Goal: Task Accomplishment & Management: Manage account settings

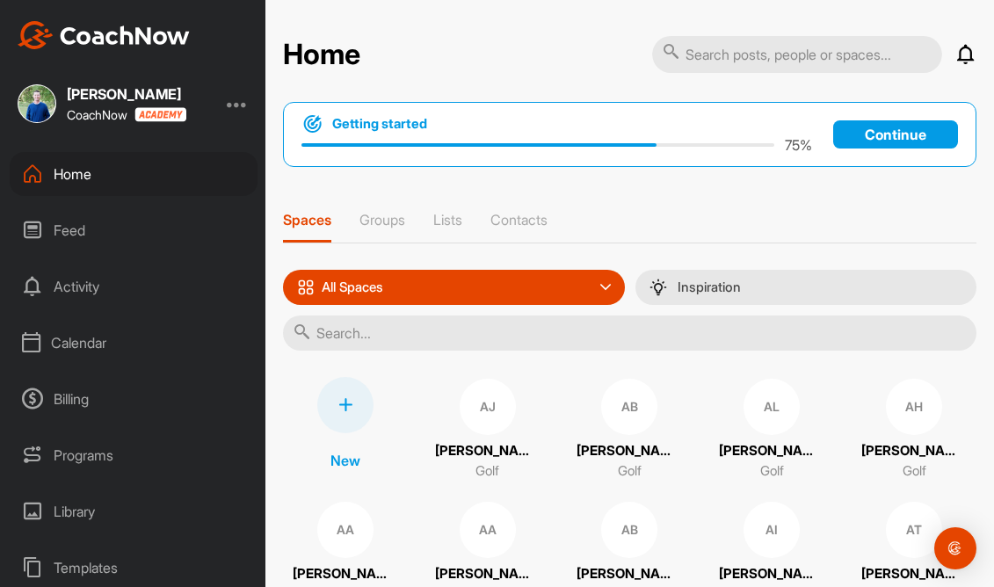
click at [83, 346] on div "Calendar" at bounding box center [134, 343] width 248 height 44
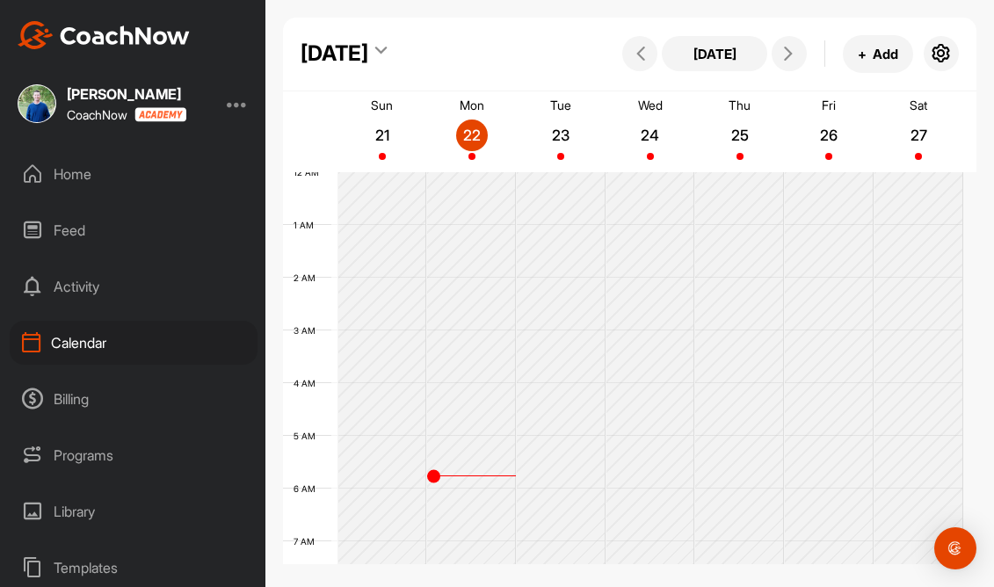
scroll to position [304, 0]
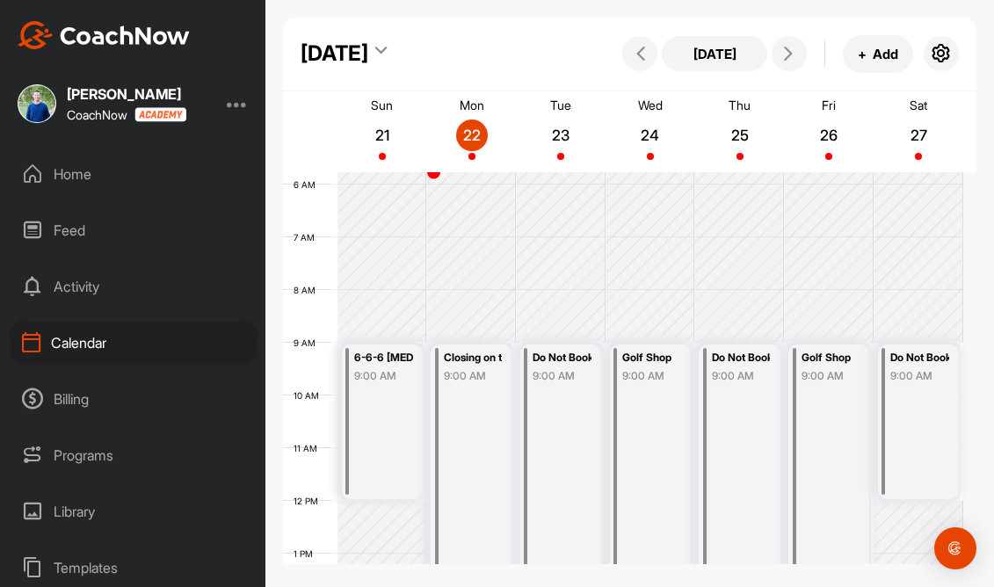
click at [387, 55] on icon at bounding box center [380, 54] width 11 height 18
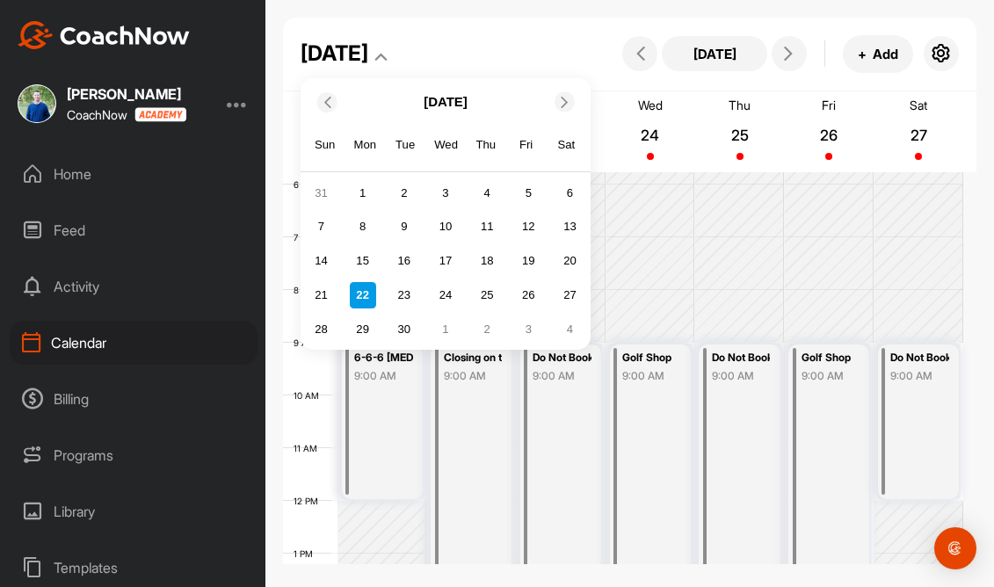
click at [563, 102] on icon at bounding box center [564, 101] width 11 height 11
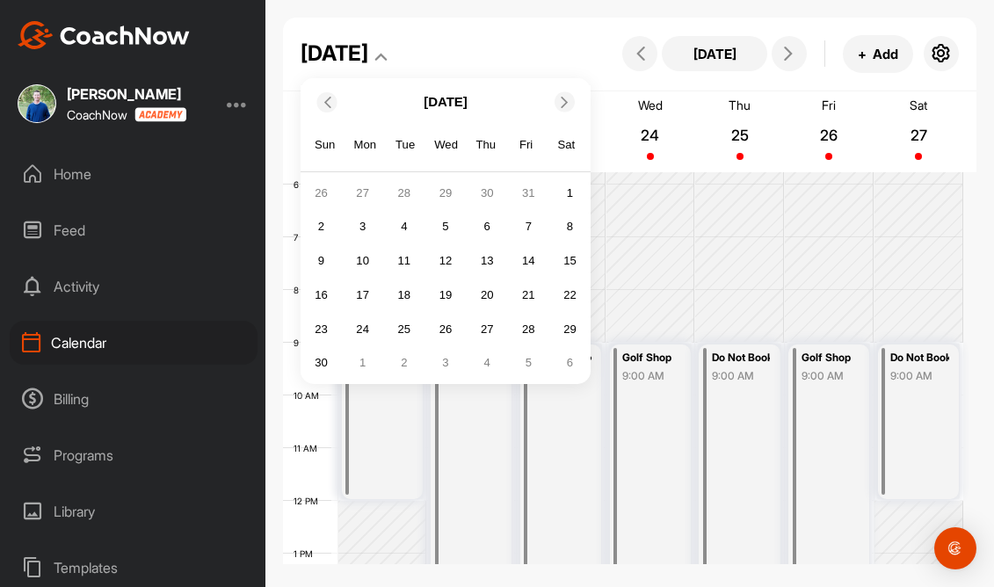
click at [563, 102] on icon at bounding box center [564, 101] width 11 height 11
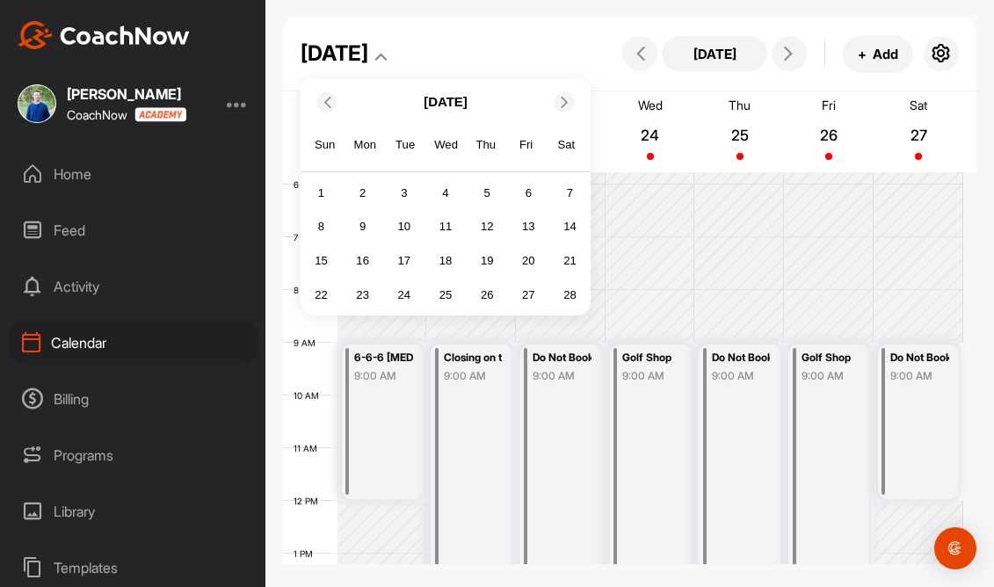
click at [563, 102] on icon at bounding box center [564, 101] width 11 height 11
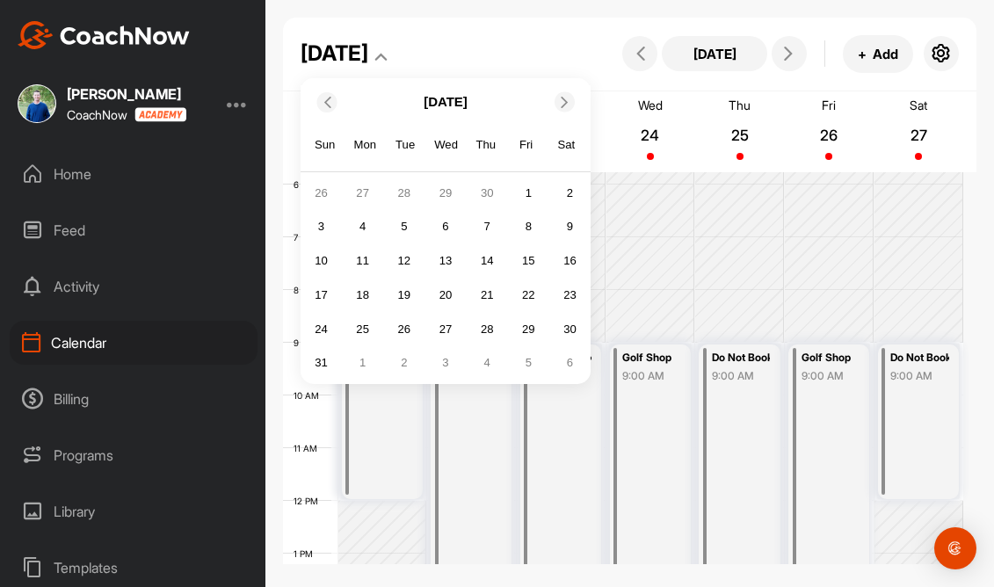
click at [563, 102] on icon at bounding box center [564, 101] width 11 height 11
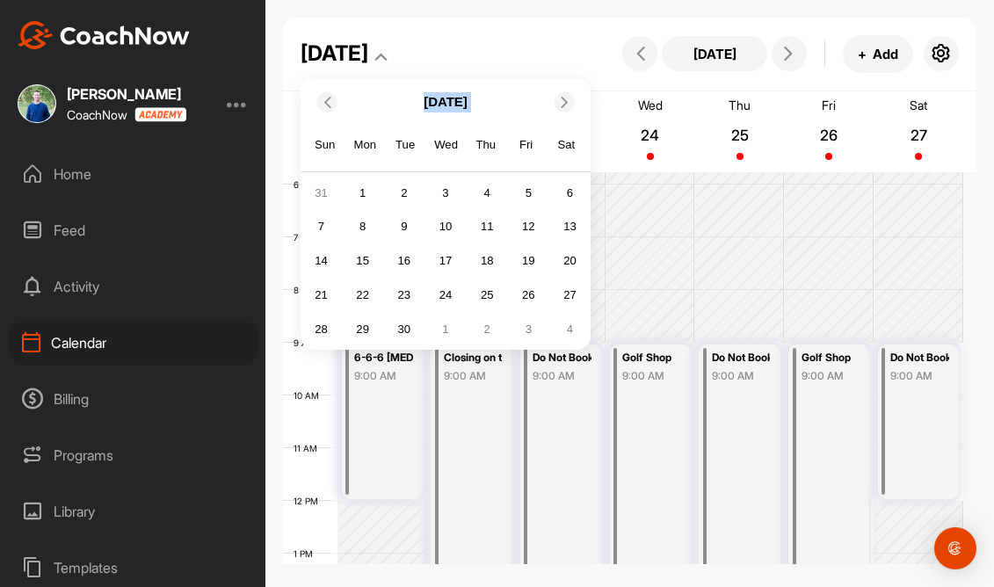
click at [563, 102] on icon at bounding box center [564, 101] width 11 height 11
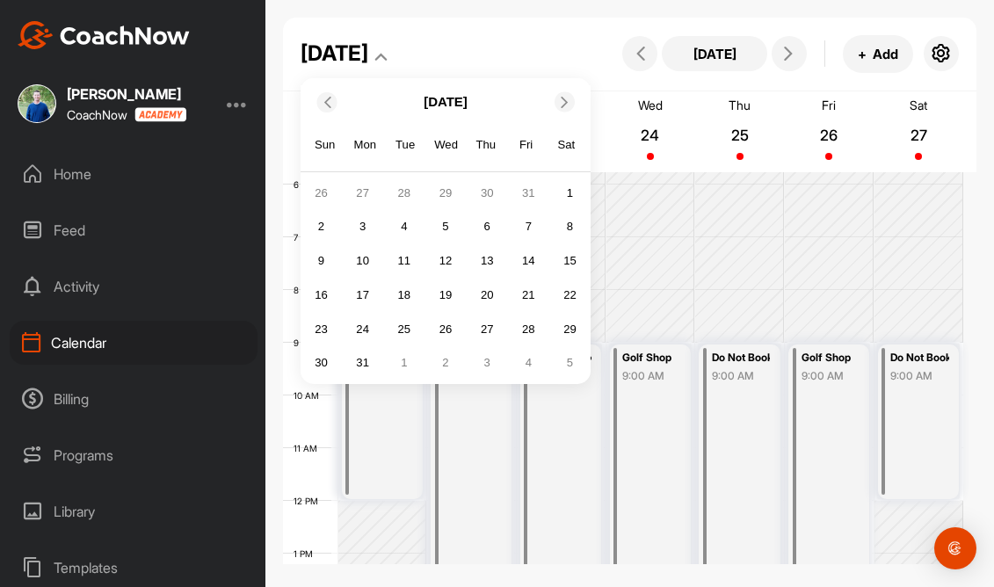
click at [563, 102] on icon at bounding box center [564, 101] width 11 height 11
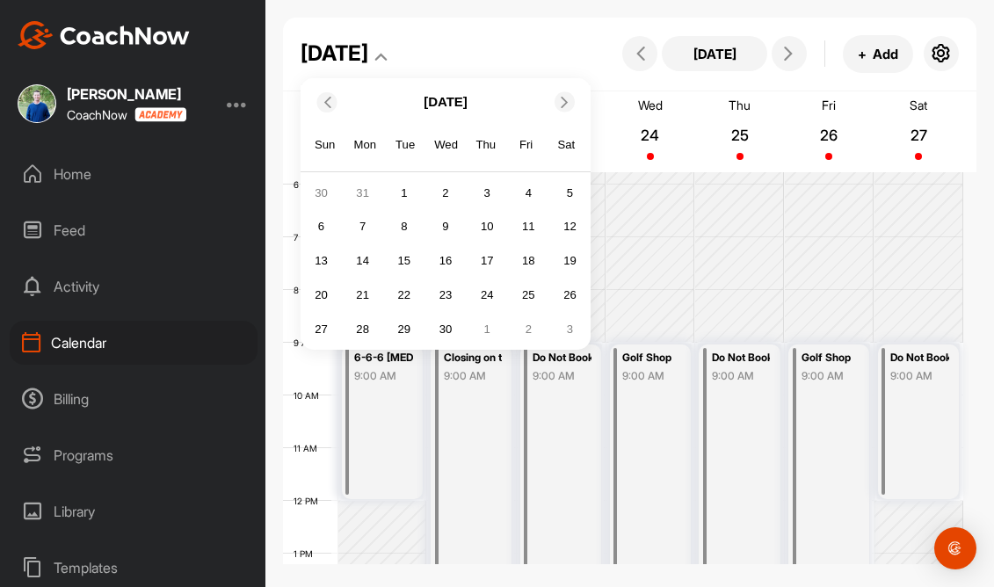
click at [332, 101] on span at bounding box center [325, 101] width 18 height 11
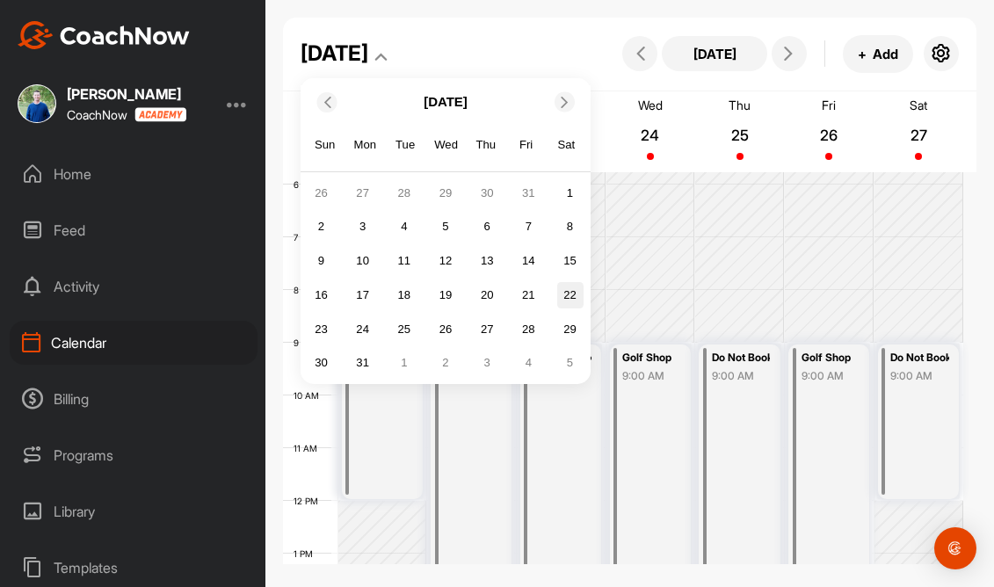
click at [561, 300] on div "22" at bounding box center [570, 295] width 26 height 26
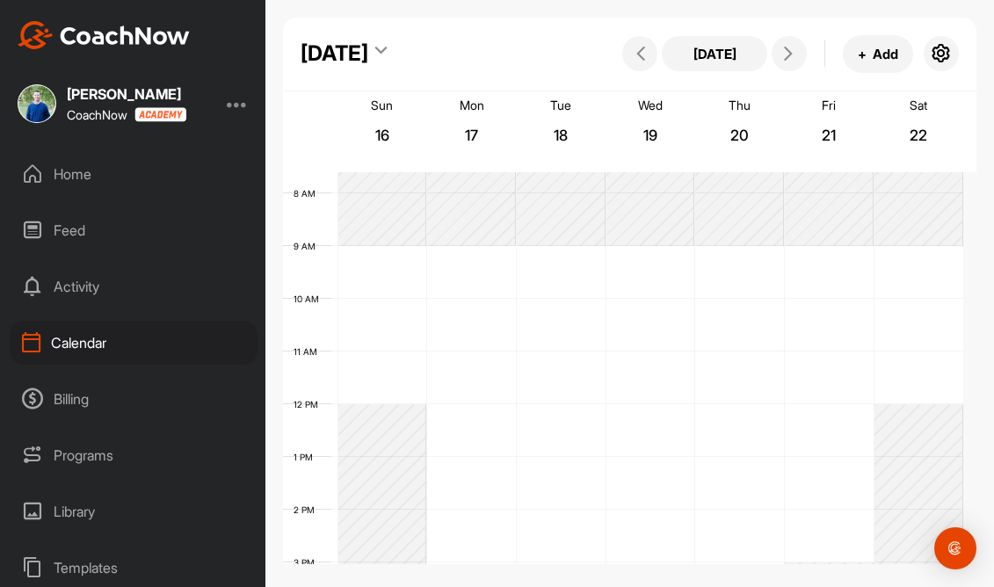
scroll to position [389, 0]
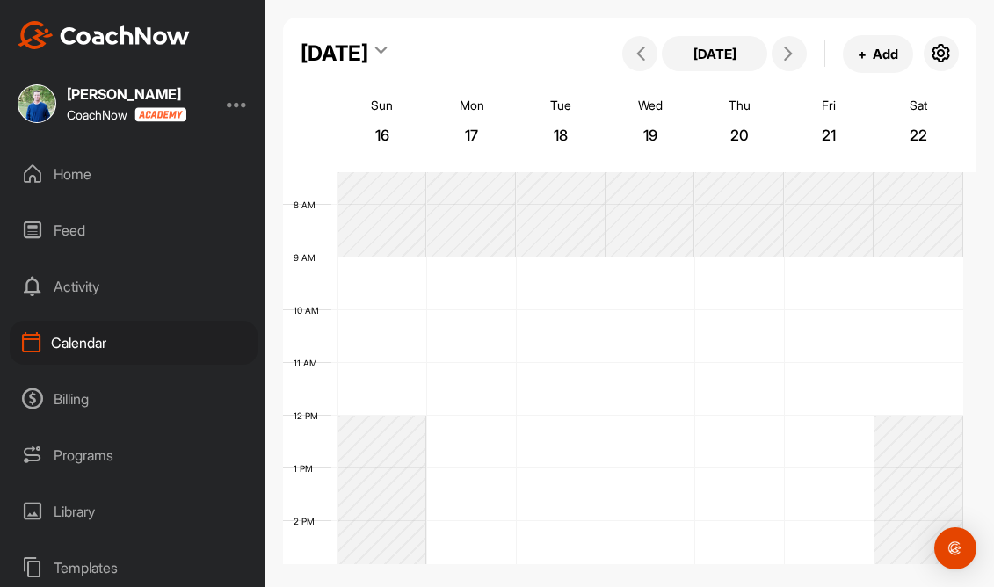
click at [913, 264] on div "12 AM 1 AM 2 AM 3 AM 4 AM 5 AM 6 AM 7 AM 8 AM 9 AM 10 AM 11 AM 12 PM 1 PM 2 PM …" at bounding box center [623, 416] width 680 height 1266
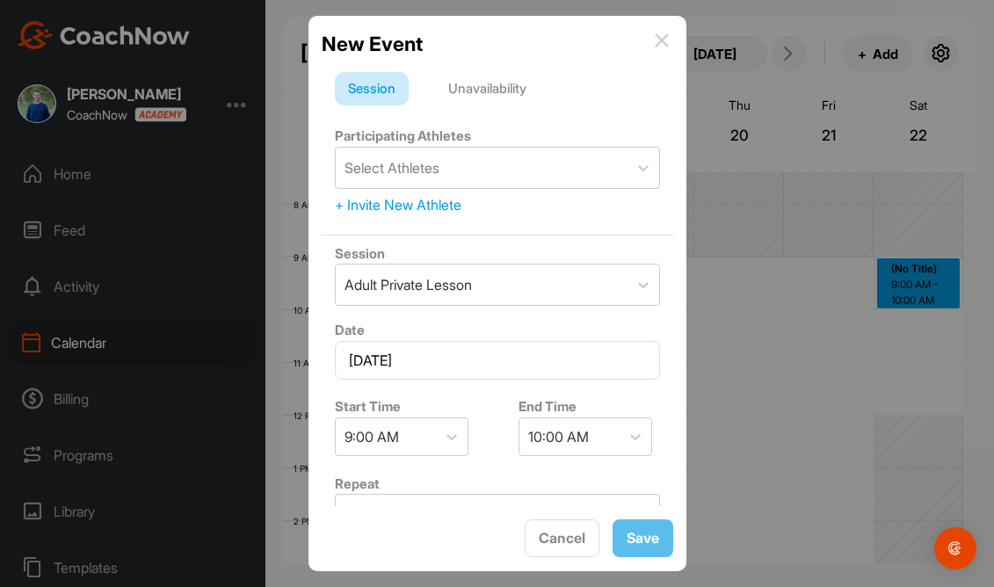
click at [494, 91] on div "Unavailability" at bounding box center [487, 88] width 105 height 33
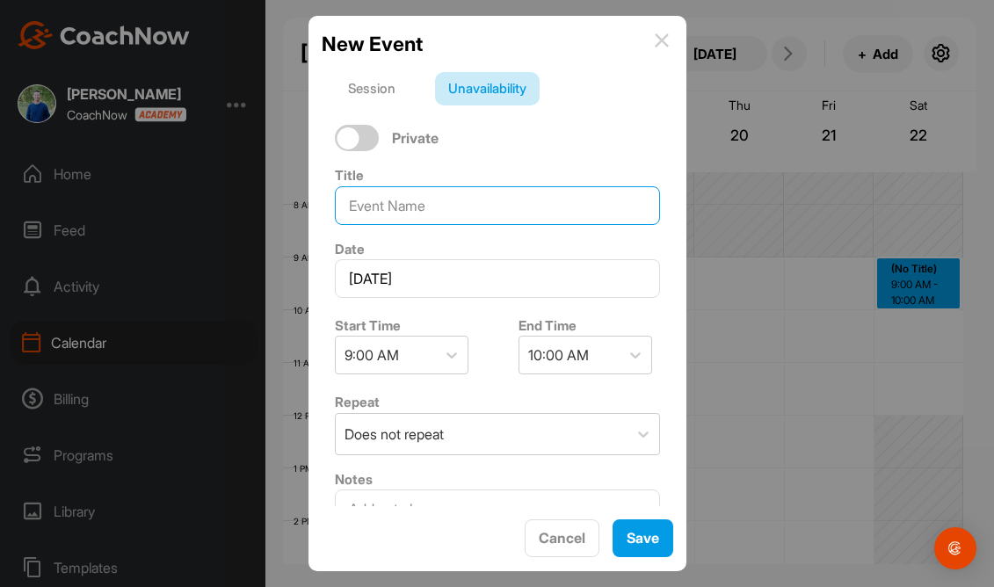
click at [445, 207] on input at bounding box center [497, 205] width 325 height 39
type input "[PERSON_NAME] COncert"
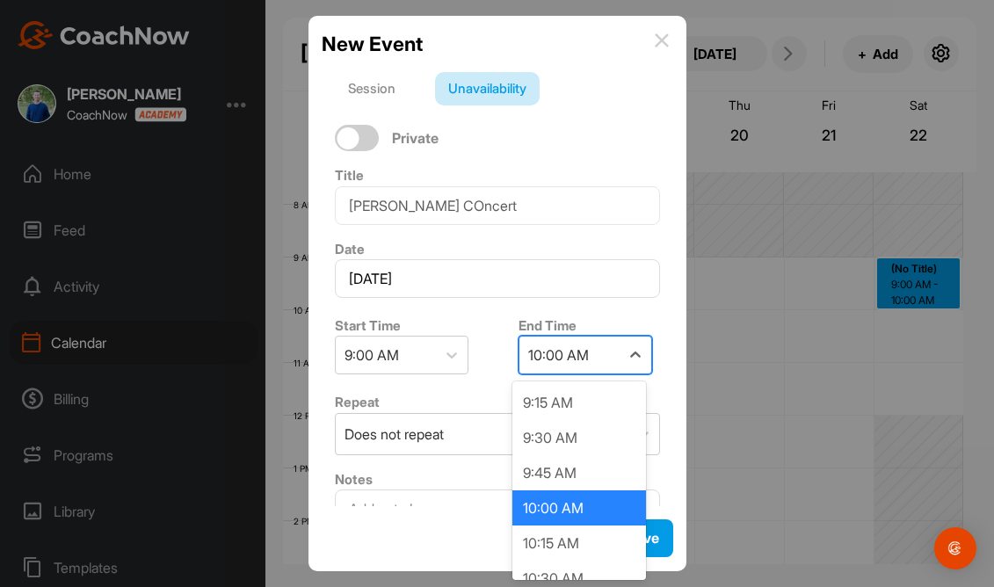
click at [565, 354] on div "10:00 AM" at bounding box center [558, 355] width 61 height 21
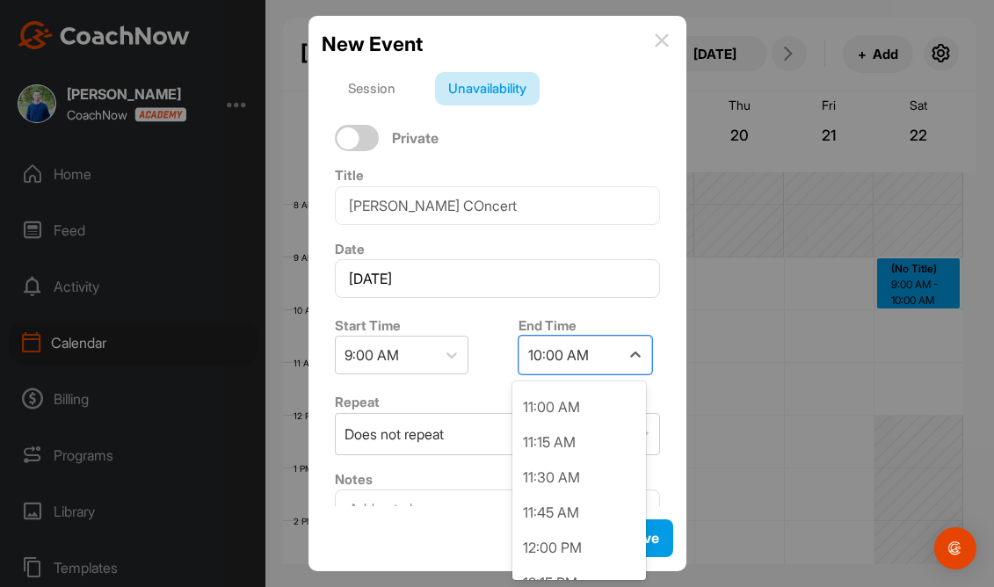
scroll to position [253, 0]
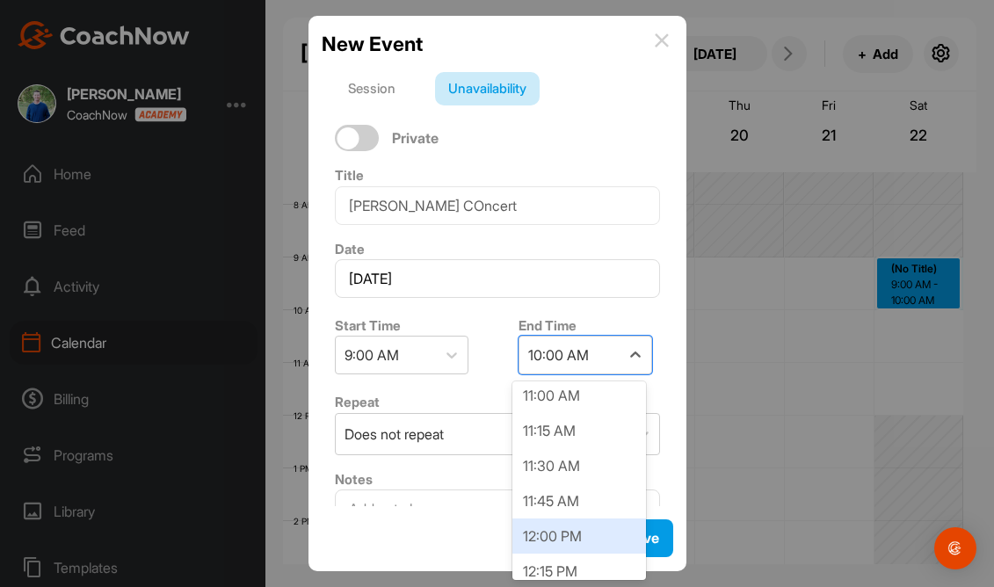
click at [579, 527] on div "12:00 PM" at bounding box center [580, 536] width 134 height 35
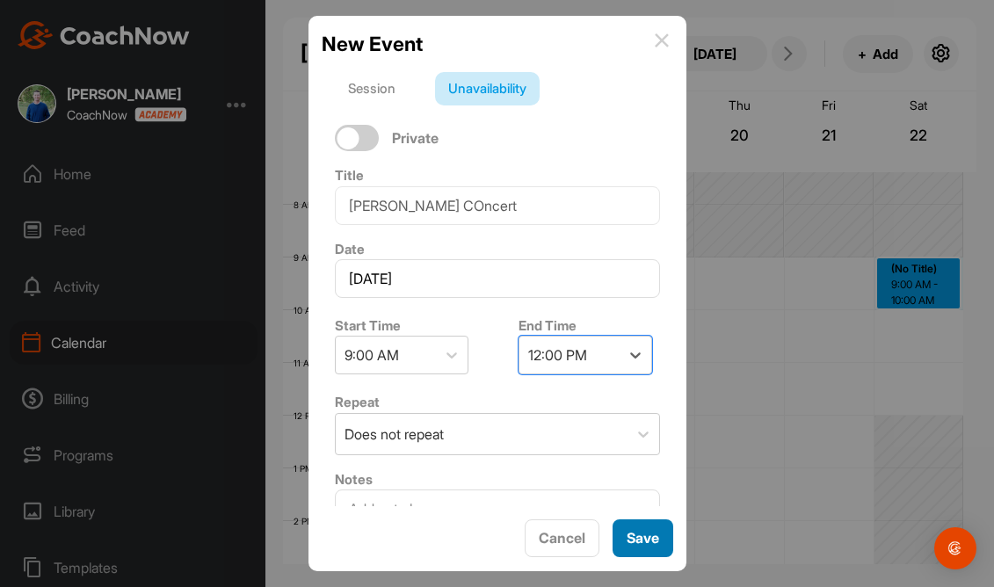
click at [627, 533] on span "Save" at bounding box center [643, 538] width 33 height 18
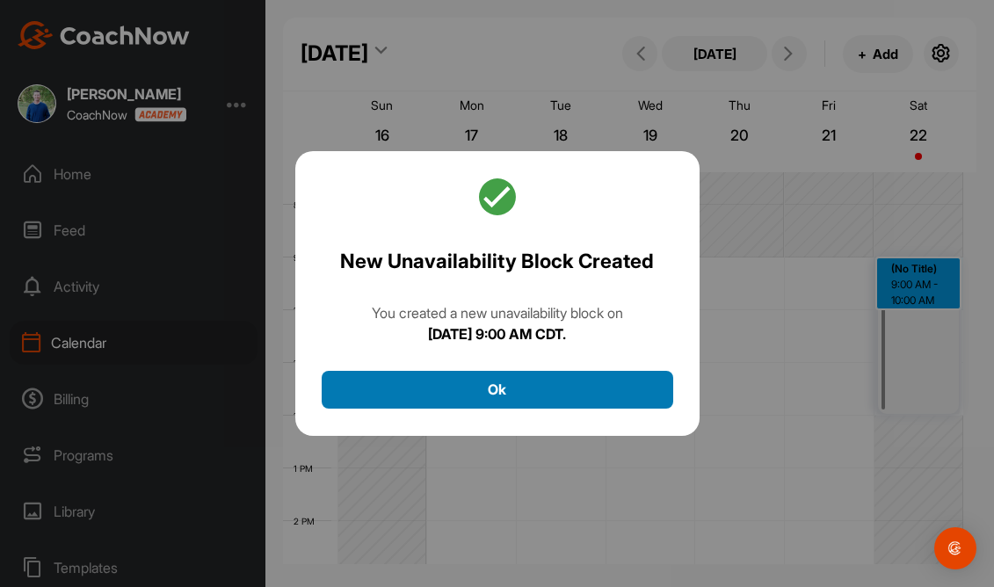
click at [578, 384] on button "Ok" at bounding box center [498, 390] width 352 height 38
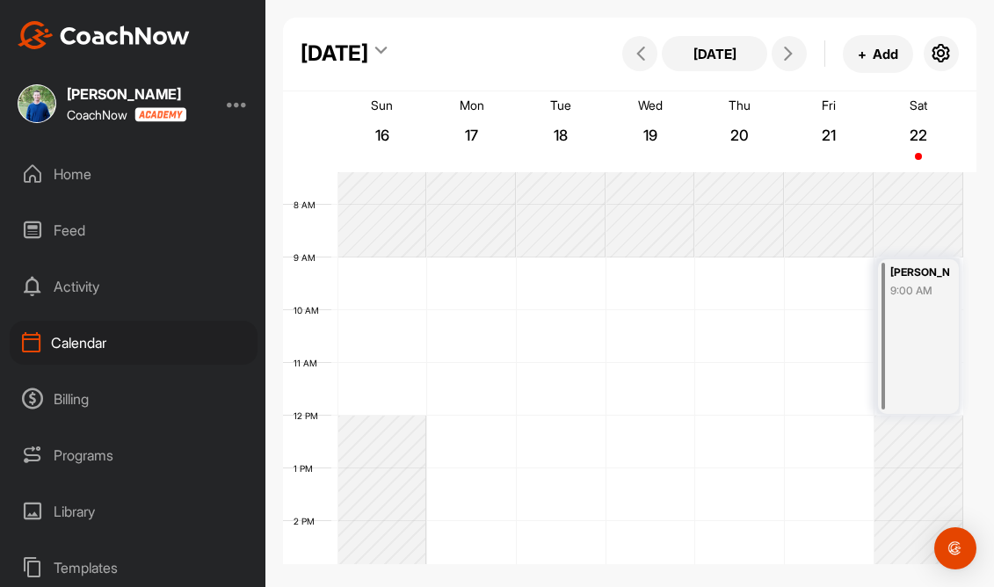
click at [811, 62] on div "[DATE] + Add" at bounding box center [788, 54] width 341 height 38
click at [802, 62] on button at bounding box center [789, 53] width 35 height 35
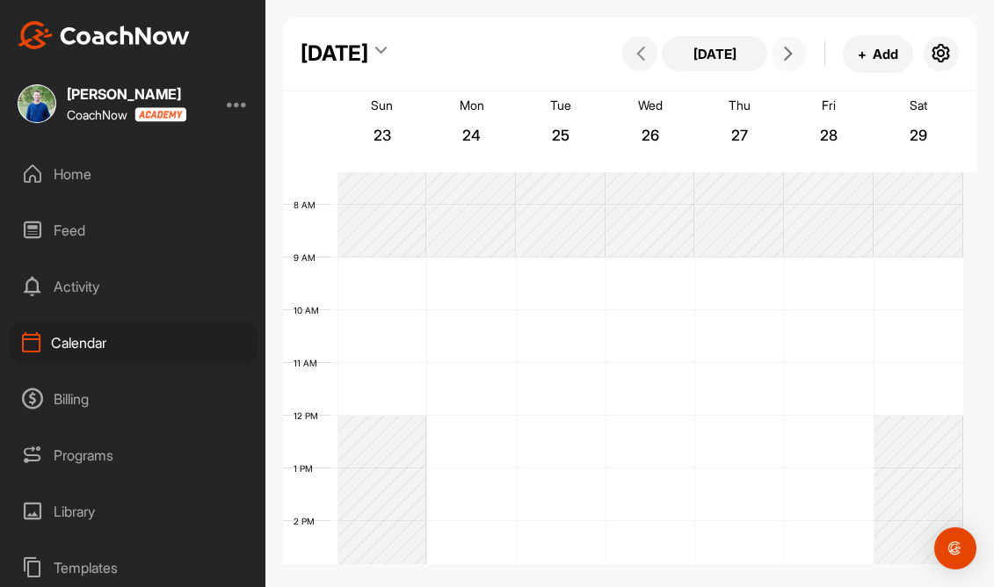
scroll to position [304, 0]
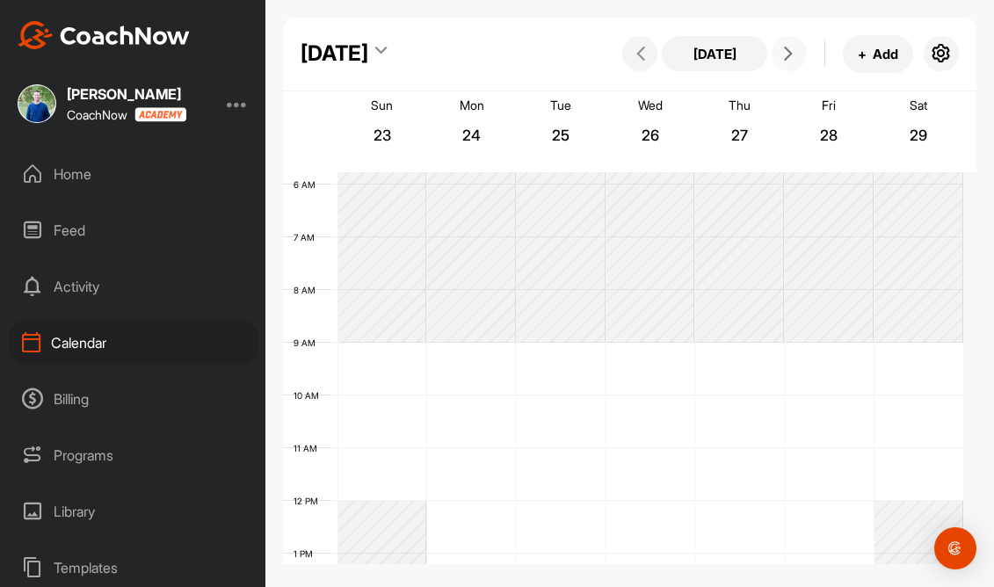
click at [408, 346] on div "12 AM 1 AM 2 AM 3 AM 4 AM 5 AM 6 AM 7 AM 8 AM 9 AM 10 AM 11 AM 12 PM 1 PM 2 PM …" at bounding box center [623, 501] width 680 height 1266
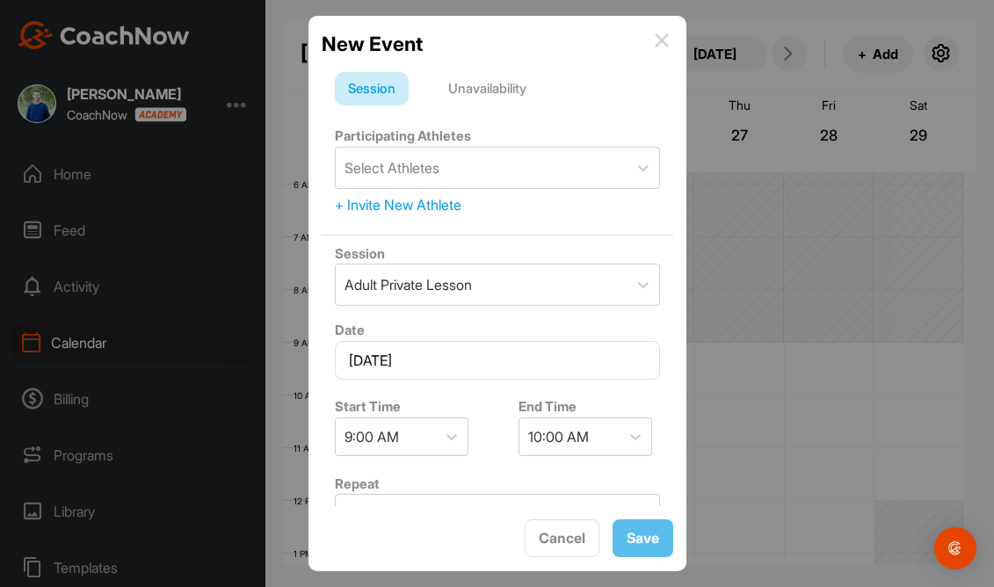
click at [479, 98] on div "Unavailability" at bounding box center [487, 88] width 105 height 33
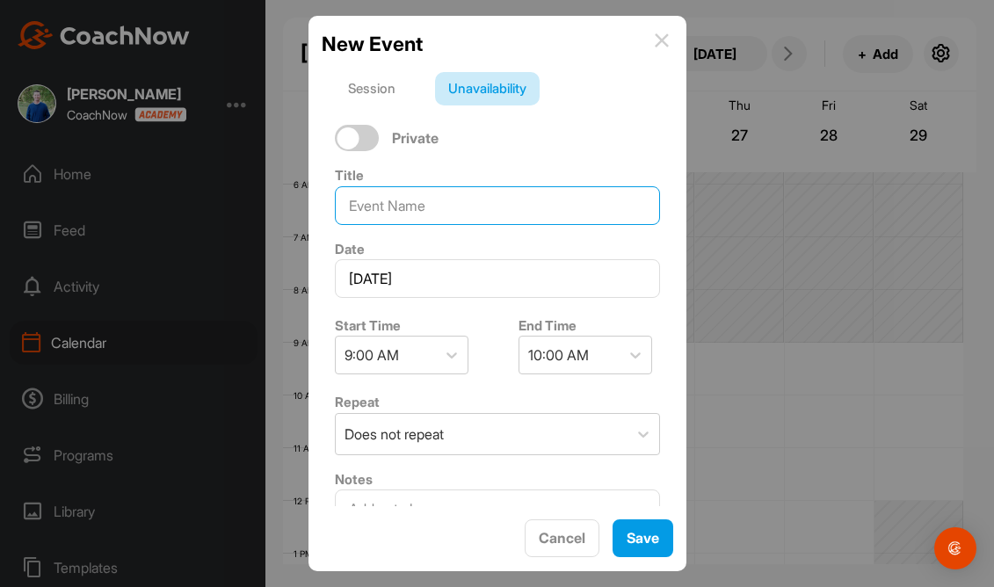
click at [475, 186] on input at bounding box center [497, 205] width 325 height 39
type input "[PERSON_NAME] Concert"
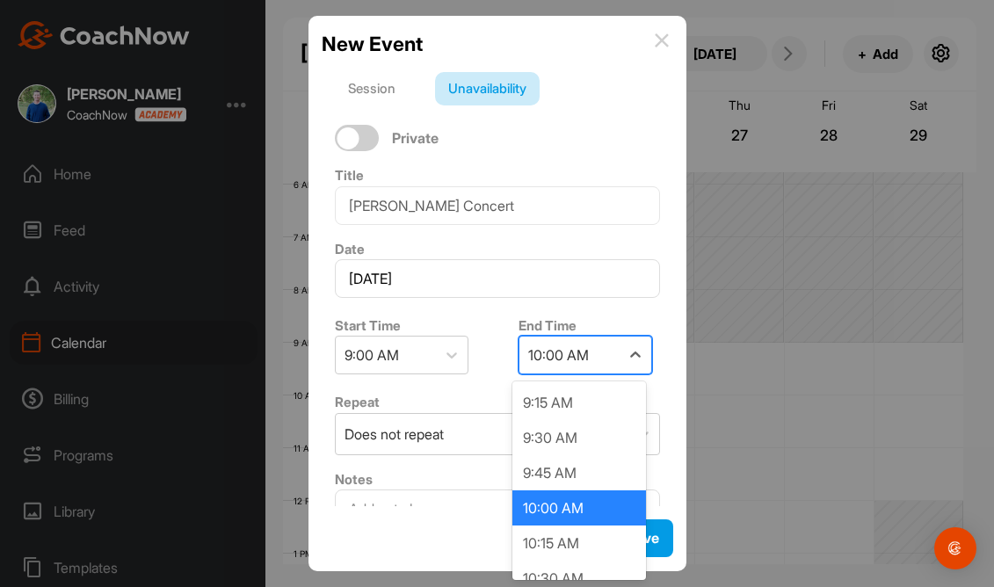
click at [586, 348] on div "10:00 AM" at bounding box center [570, 355] width 100 height 37
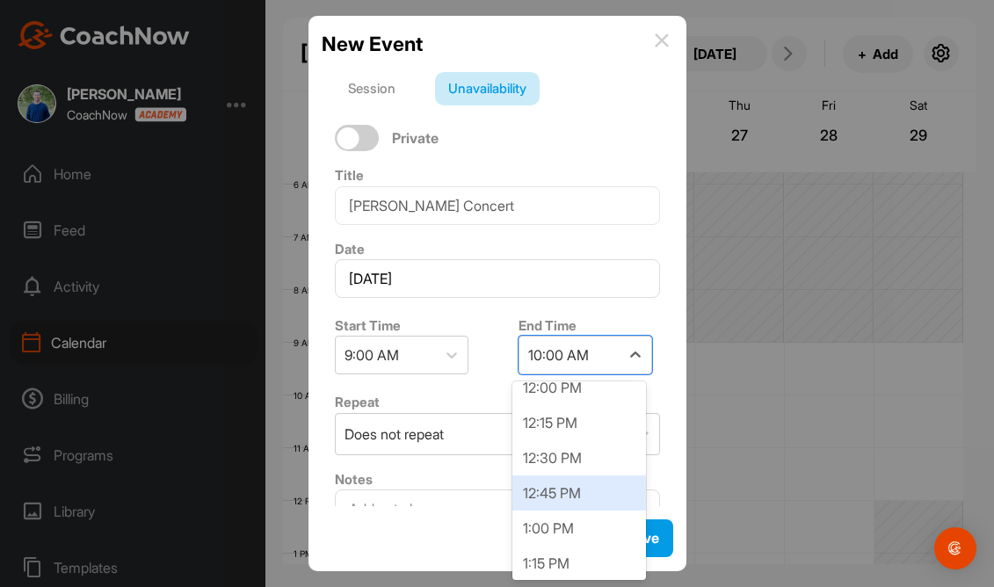
scroll to position [374, 0]
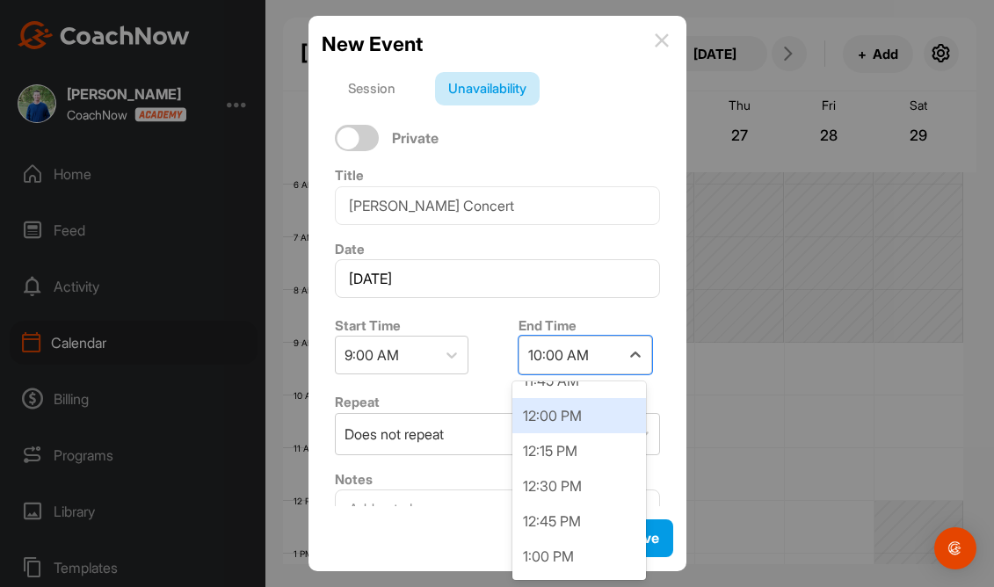
click at [583, 426] on div "12:00 PM" at bounding box center [580, 415] width 134 height 35
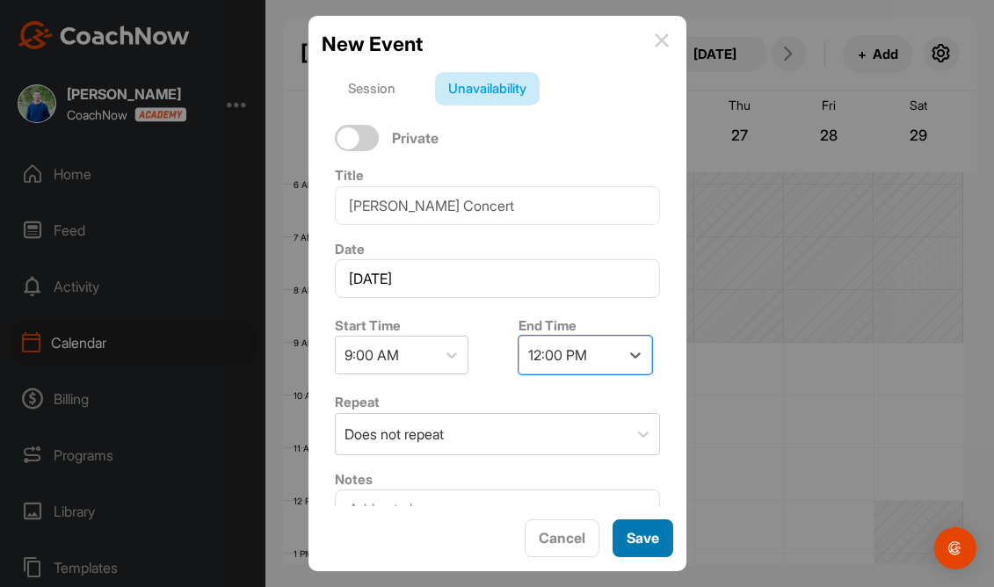
click at [654, 529] on span "Save" at bounding box center [643, 538] width 33 height 18
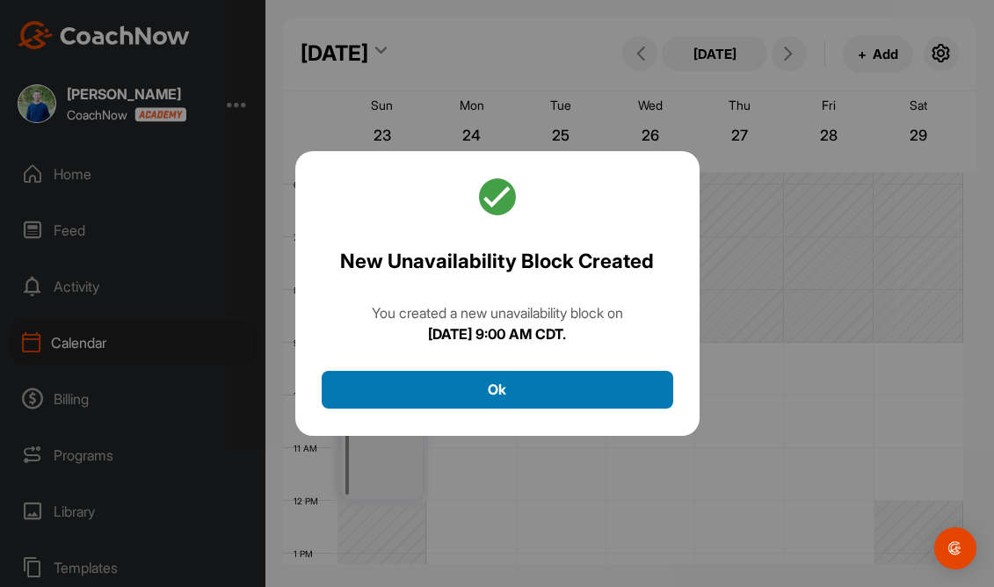
click at [553, 384] on button "Ok" at bounding box center [498, 390] width 352 height 38
